Goal: Transaction & Acquisition: Purchase product/service

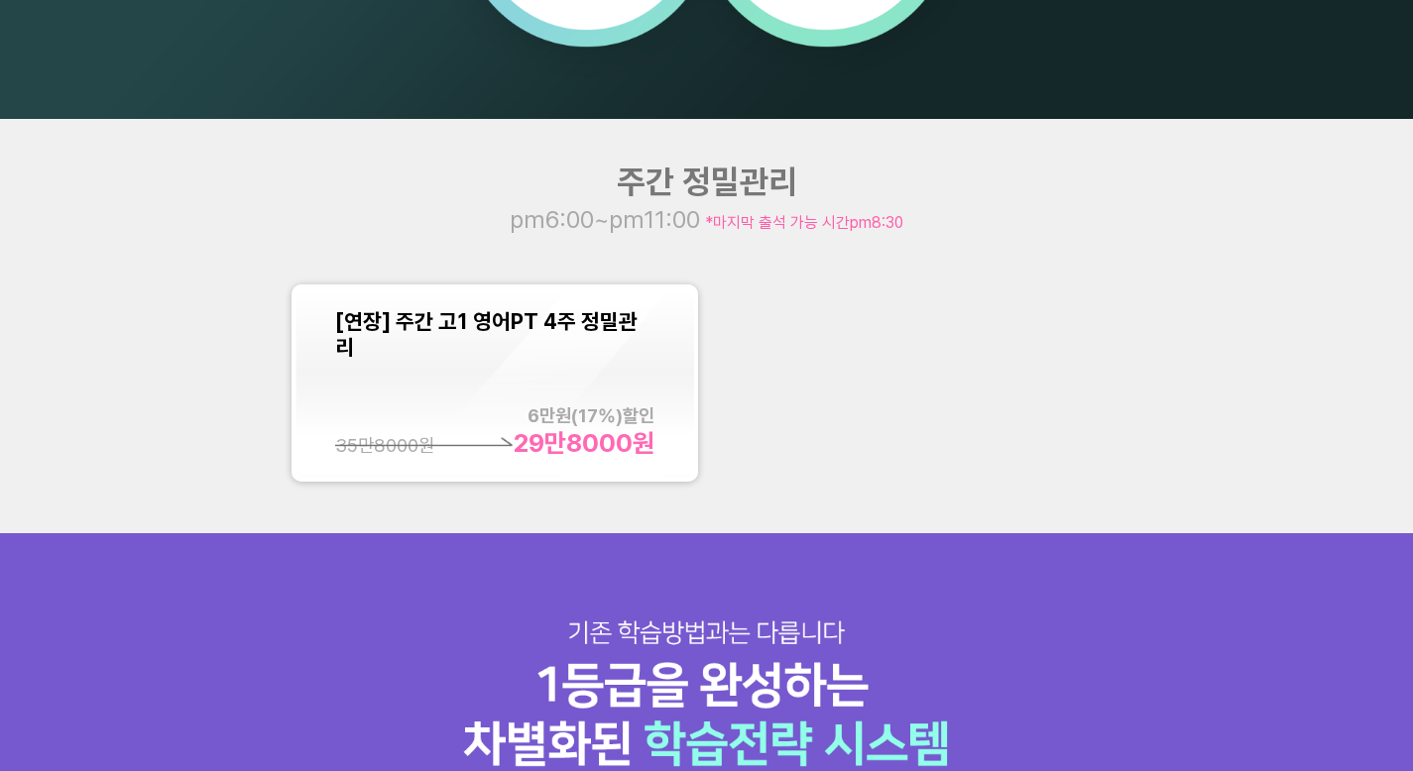
scroll to position [1637, 0]
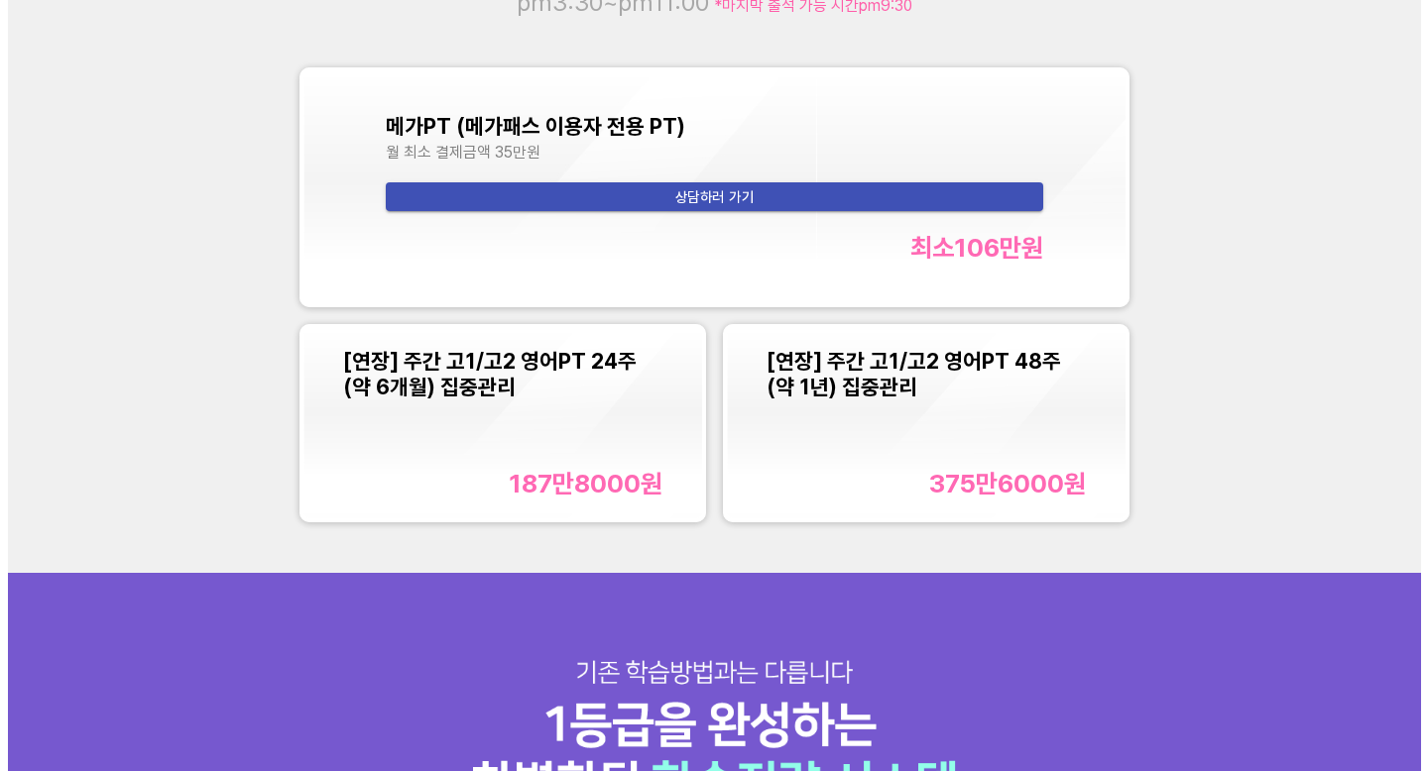
scroll to position [1980, 0]
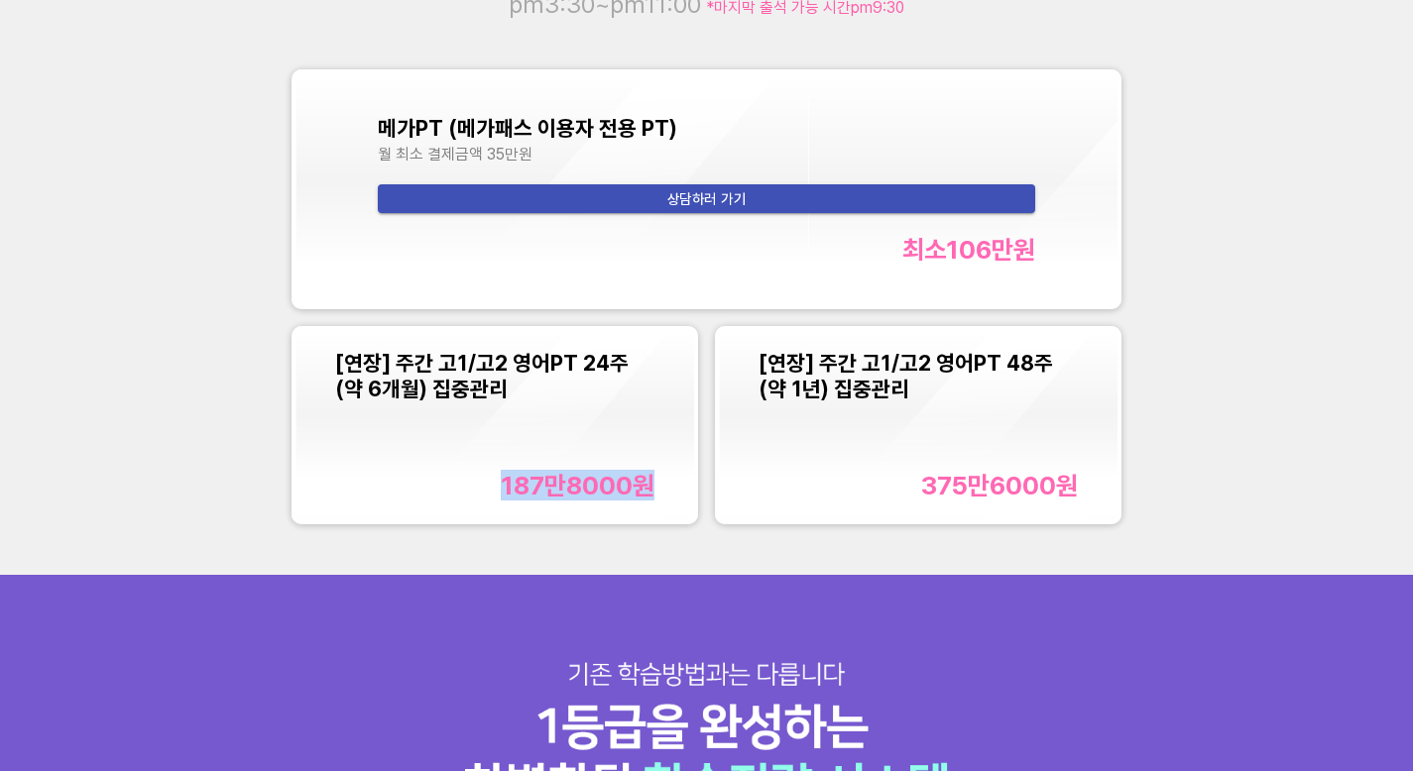
drag, startPoint x: 499, startPoint y: 487, endPoint x: 649, endPoint y: 500, distance: 151.3
click at [649, 500] on div "187만8000 원" at bounding box center [578, 485] width 154 height 31
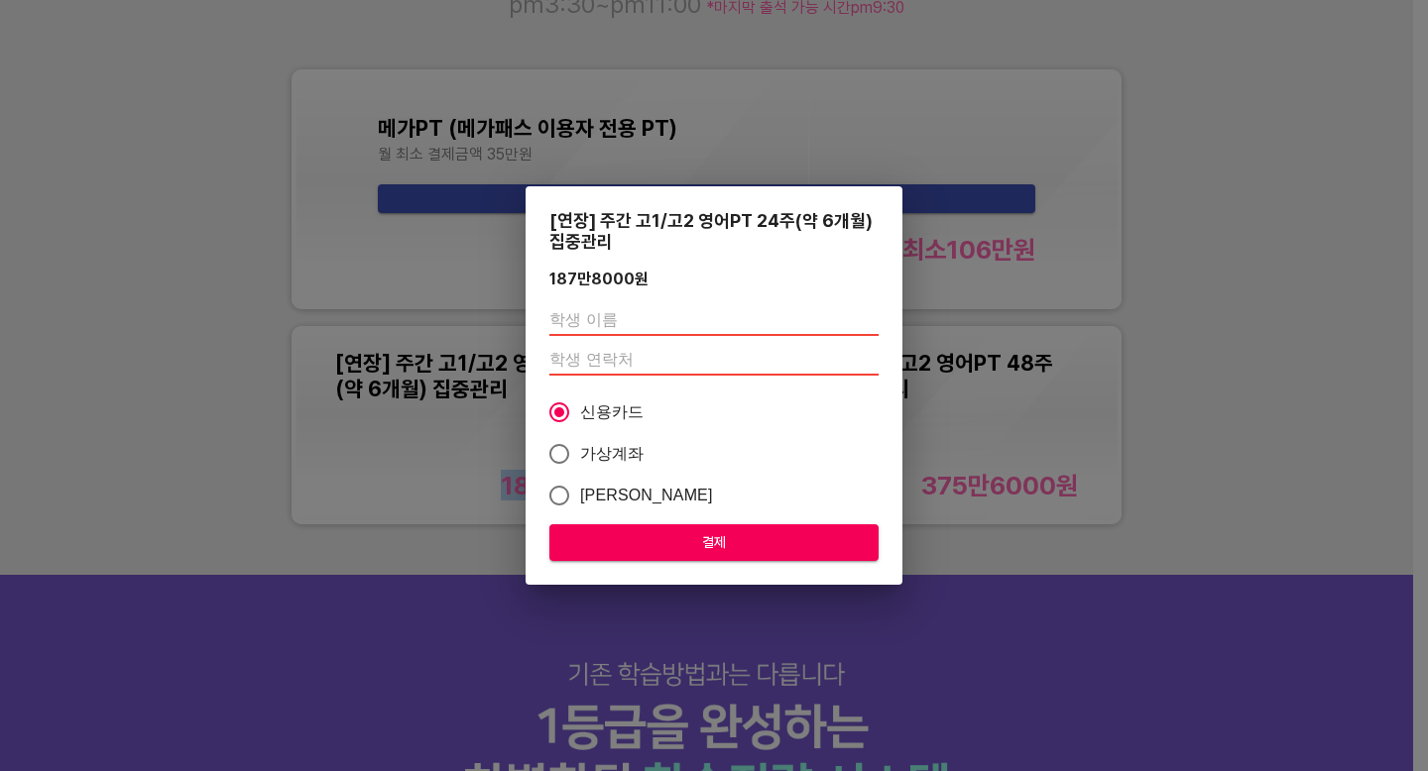
copy div "187만8000 원"
drag, startPoint x: 549, startPoint y: 279, endPoint x: 680, endPoint y: 283, distance: 130.9
click at [680, 283] on div "187만8000 원" at bounding box center [713, 279] width 329 height 19
copy div "187만8000 원"
